Goal: Information Seeking & Learning: Learn about a topic

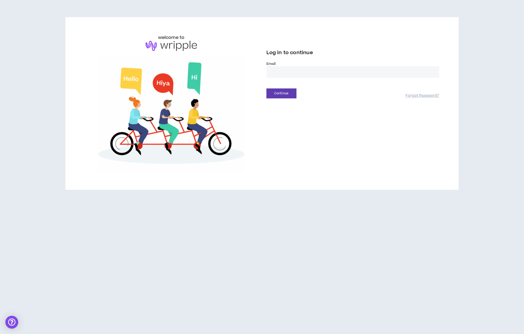
click at [281, 74] on input "email" at bounding box center [352, 72] width 173 height 12
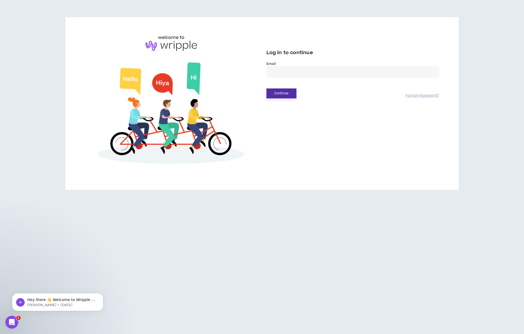
type input "**********"
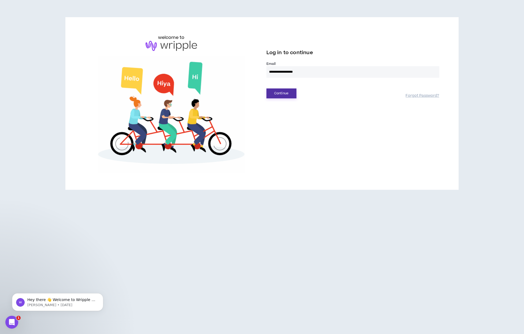
click at [281, 94] on button "Continue" at bounding box center [281, 93] width 30 height 10
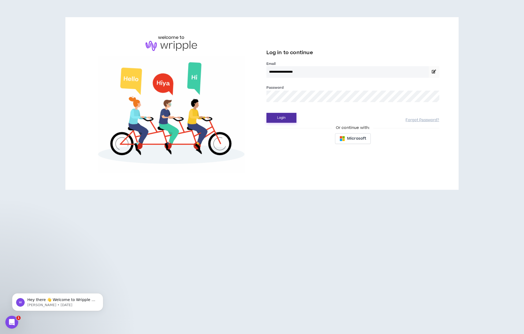
click at [285, 121] on button "Login" at bounding box center [281, 118] width 30 height 10
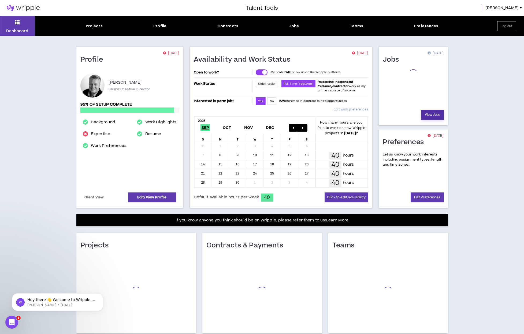
click at [430, 115] on link "View Jobs" at bounding box center [432, 115] width 23 height 10
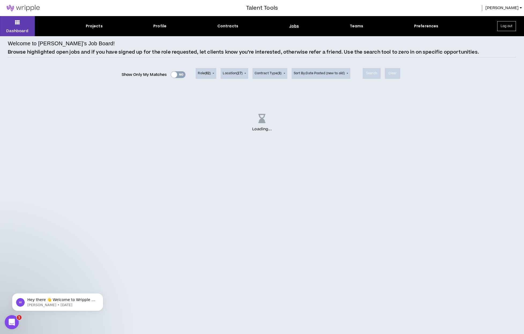
click at [14, 320] on icon "Open Intercom Messenger" at bounding box center [11, 321] width 9 height 9
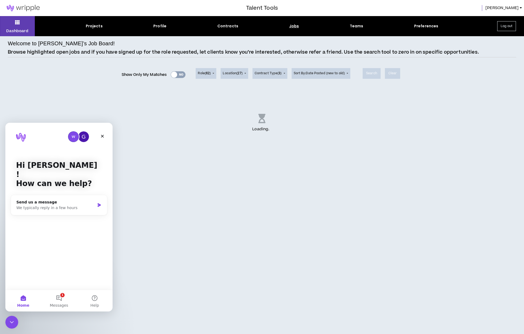
click at [159, 248] on div "Welcome to [PERSON_NAME]’s Job Board! Browse highlighted open jobs and if you h…" at bounding box center [262, 185] width 508 height 298
click at [102, 135] on icon "Close" at bounding box center [102, 136] width 4 height 4
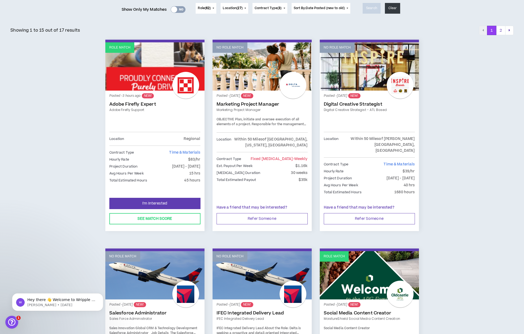
scroll to position [66, 0]
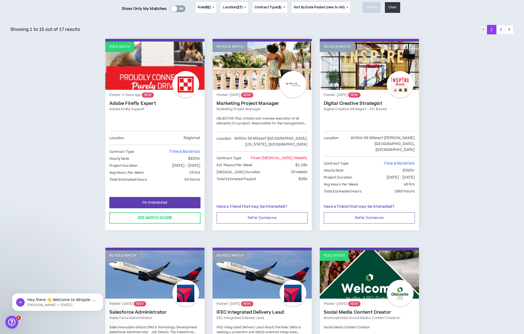
click at [135, 103] on link "Adobe Firefly Expert" at bounding box center [154, 103] width 91 height 5
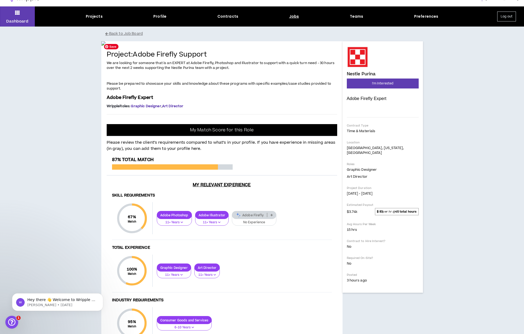
scroll to position [11, 0]
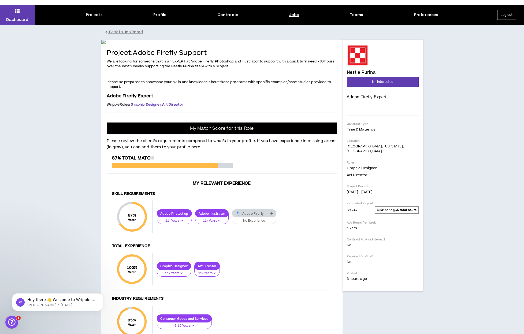
drag, startPoint x: 232, startPoint y: 198, endPoint x: 203, endPoint y: 216, distance: 33.8
click at [203, 90] on span "We are looking for someone that is an EXPERT at Adobe Firefly, Photoshop and Il…" at bounding box center [222, 74] width 231 height 31
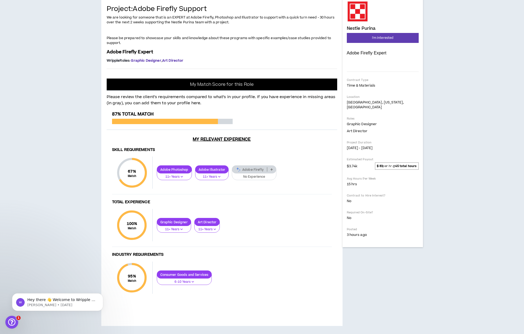
scroll to position [162, 0]
click at [256, 172] on p "Adobe Firefly" at bounding box center [249, 170] width 35 height 4
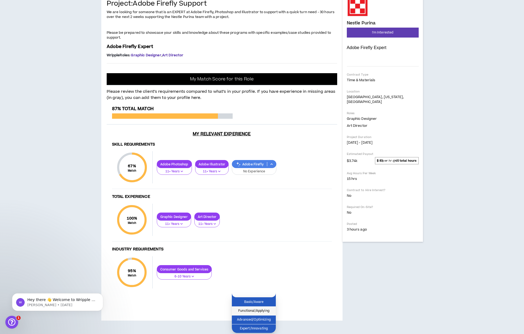
click at [259, 308] on span "Functional/Applying" at bounding box center [254, 311] width 38 height 6
